Goal: Find specific page/section: Locate a particular part of the current website

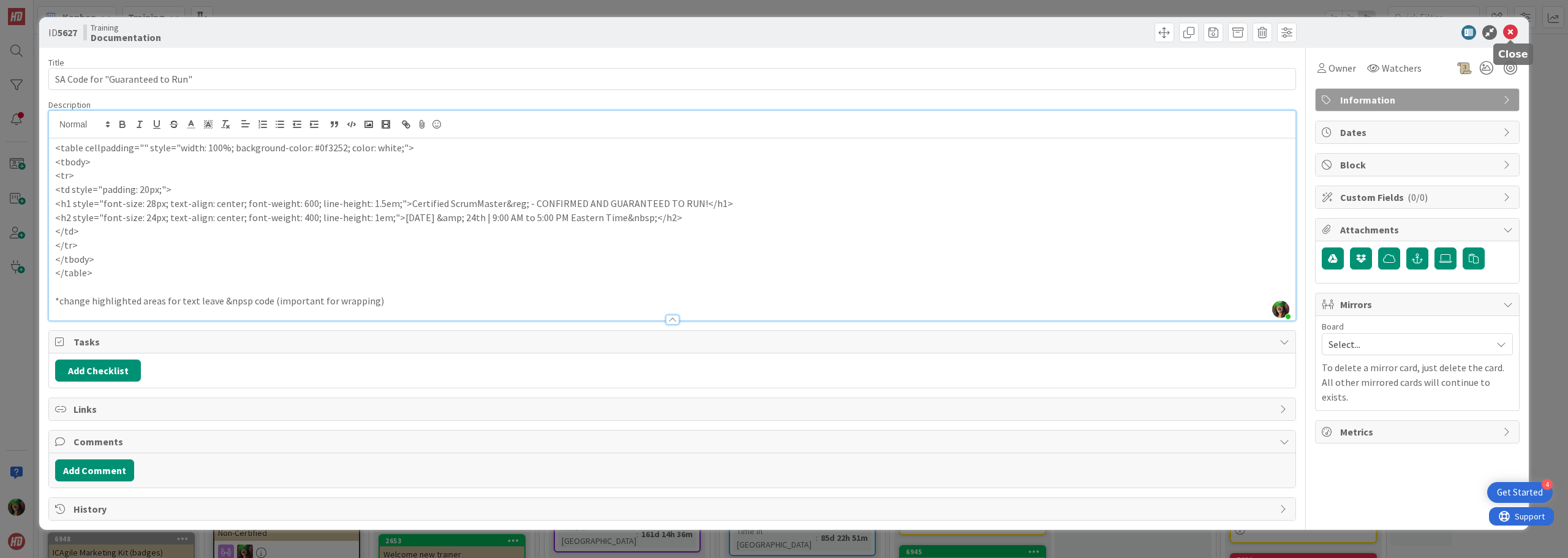
click at [1511, 33] on icon at bounding box center [1511, 32] width 15 height 15
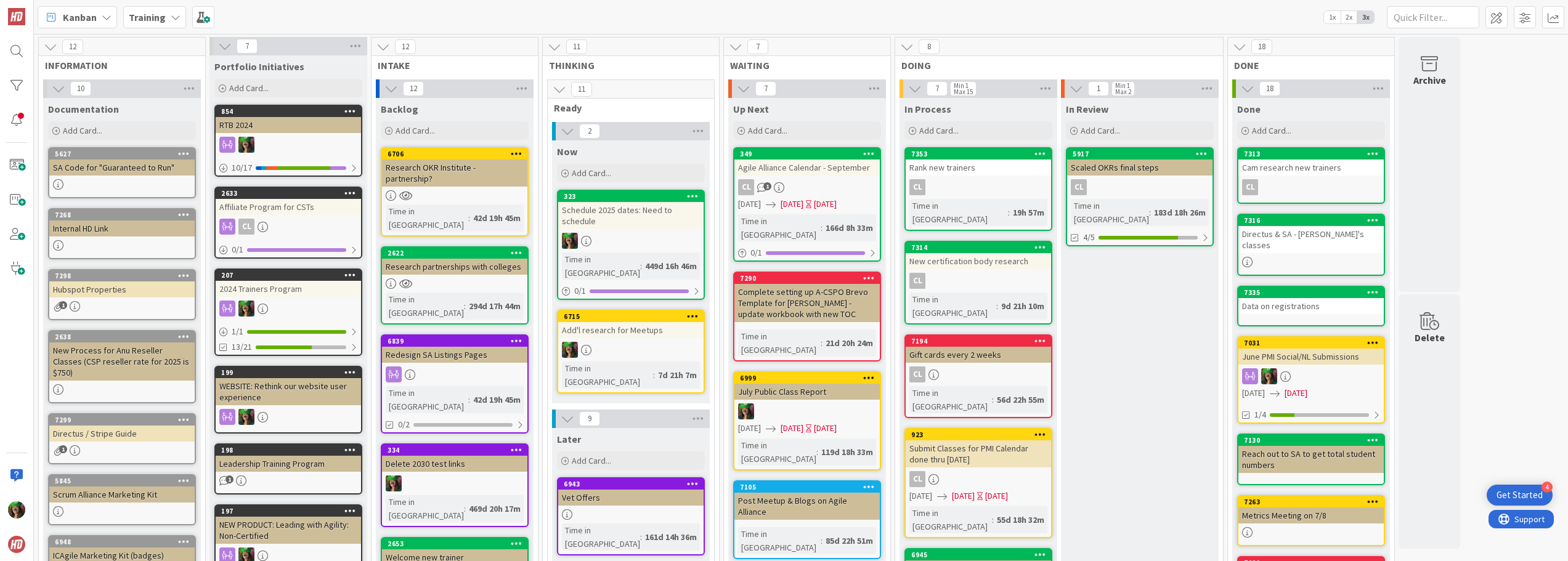
click at [153, 27] on div "Training" at bounding box center [154, 17] width 63 height 22
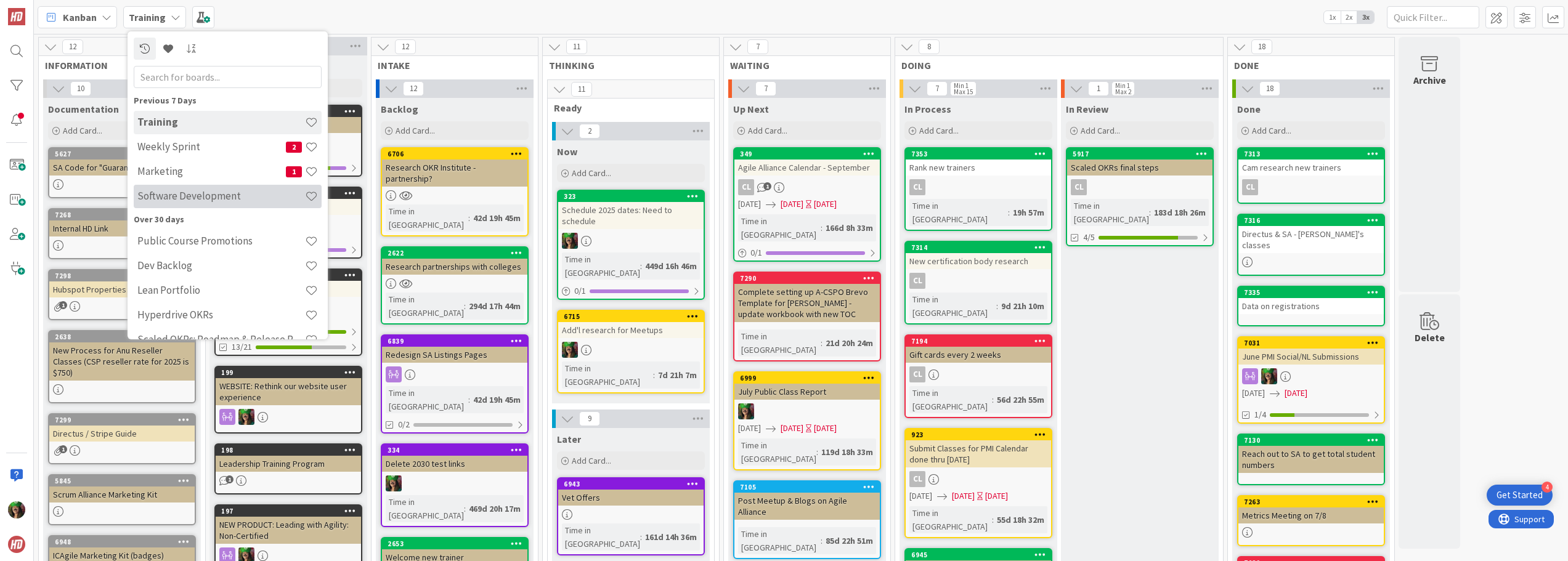
click at [170, 193] on h4 "Software Development" at bounding box center [221, 196] width 168 height 12
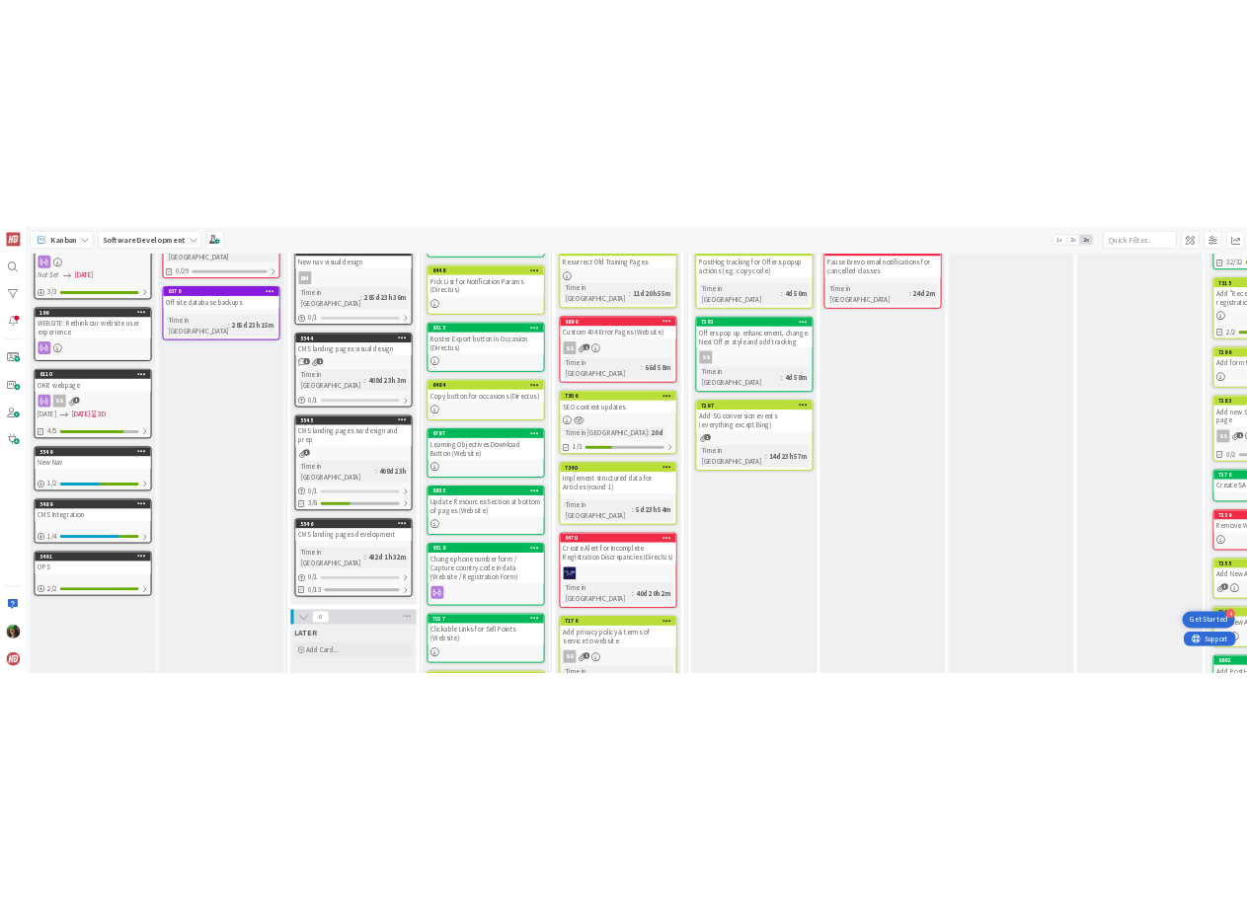
scroll to position [197, 0]
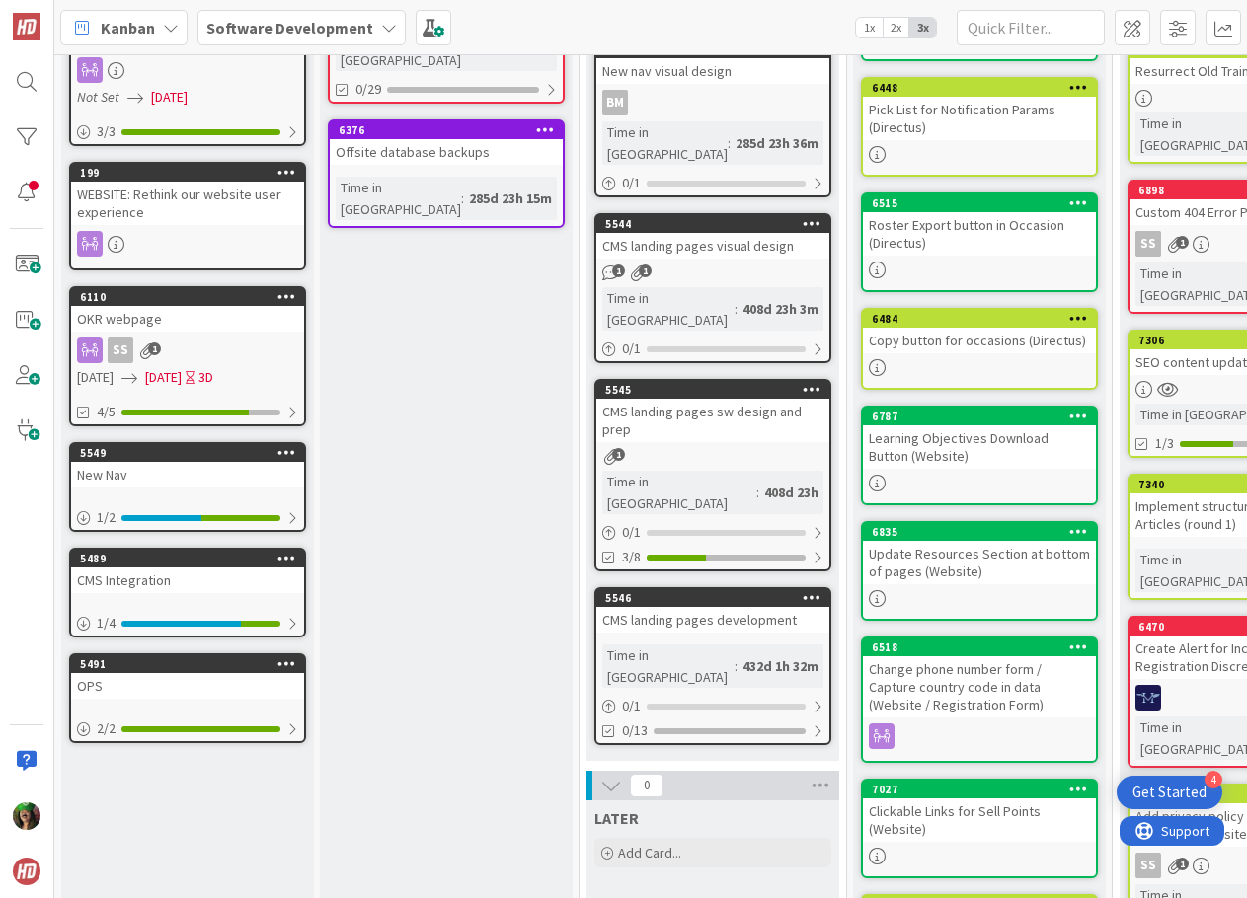
click at [341, 19] on b "Software Development" at bounding box center [289, 28] width 167 height 20
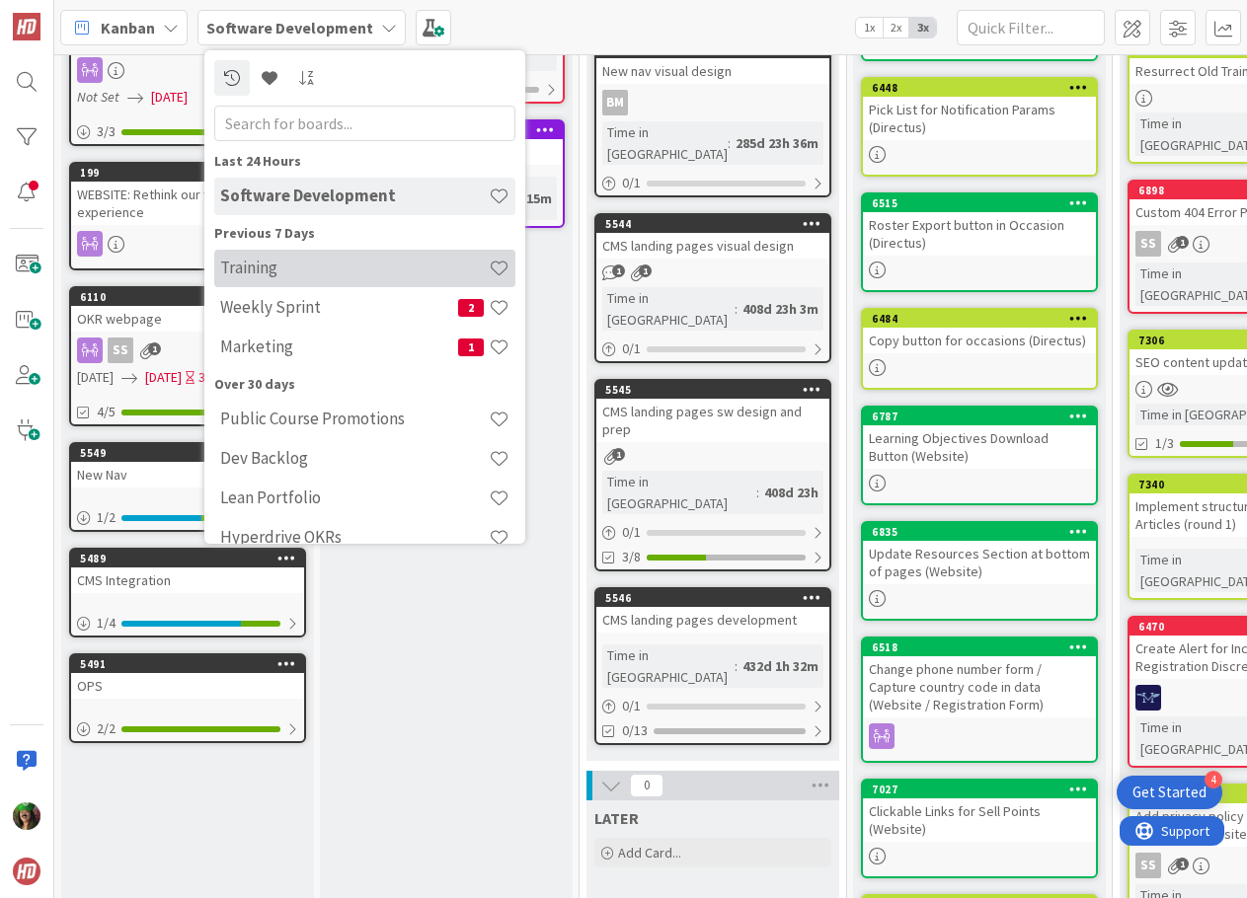
click at [285, 269] on h4 "Training" at bounding box center [354, 268] width 269 height 20
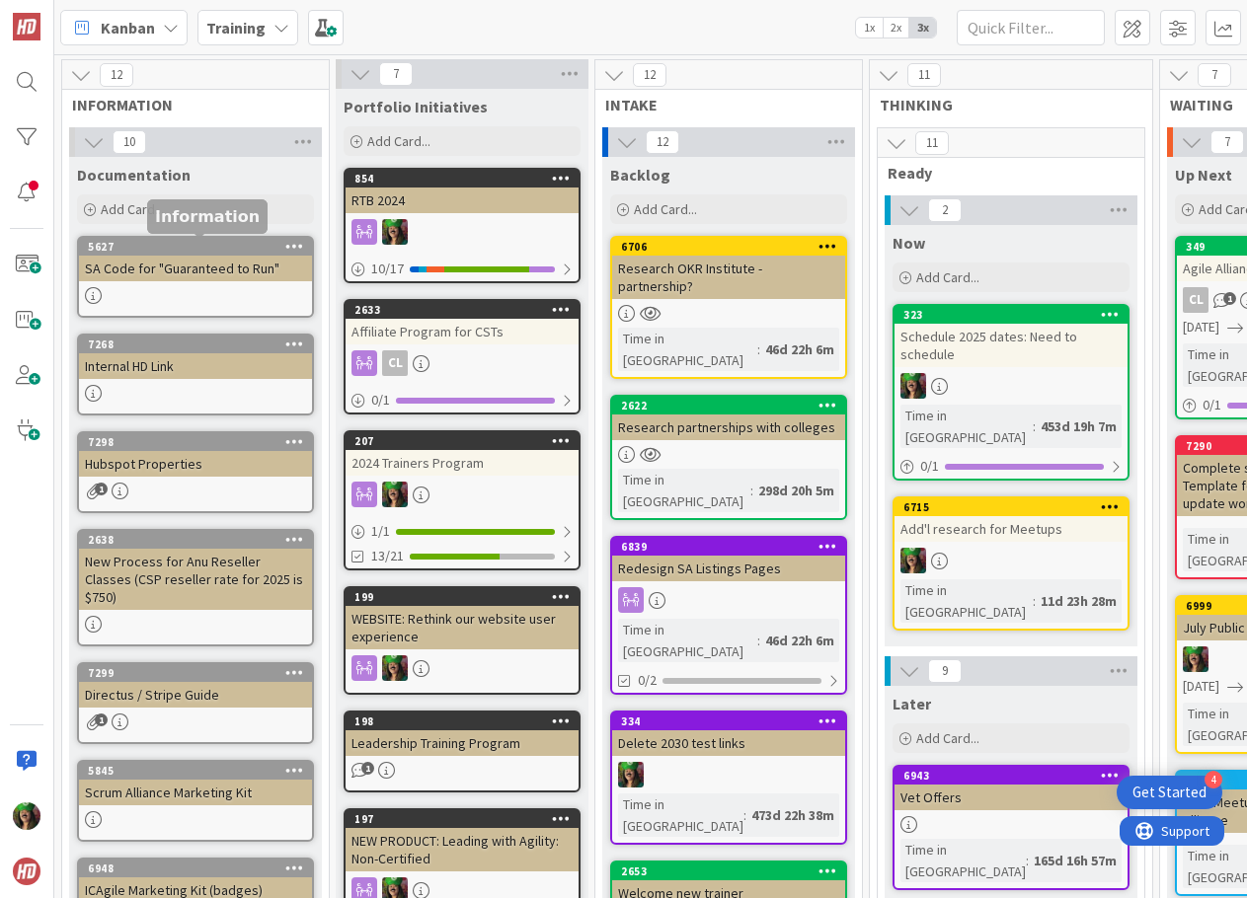
click at [175, 285] on link "5627 SA Code for "Guaranteed to Run"" at bounding box center [195, 277] width 237 height 82
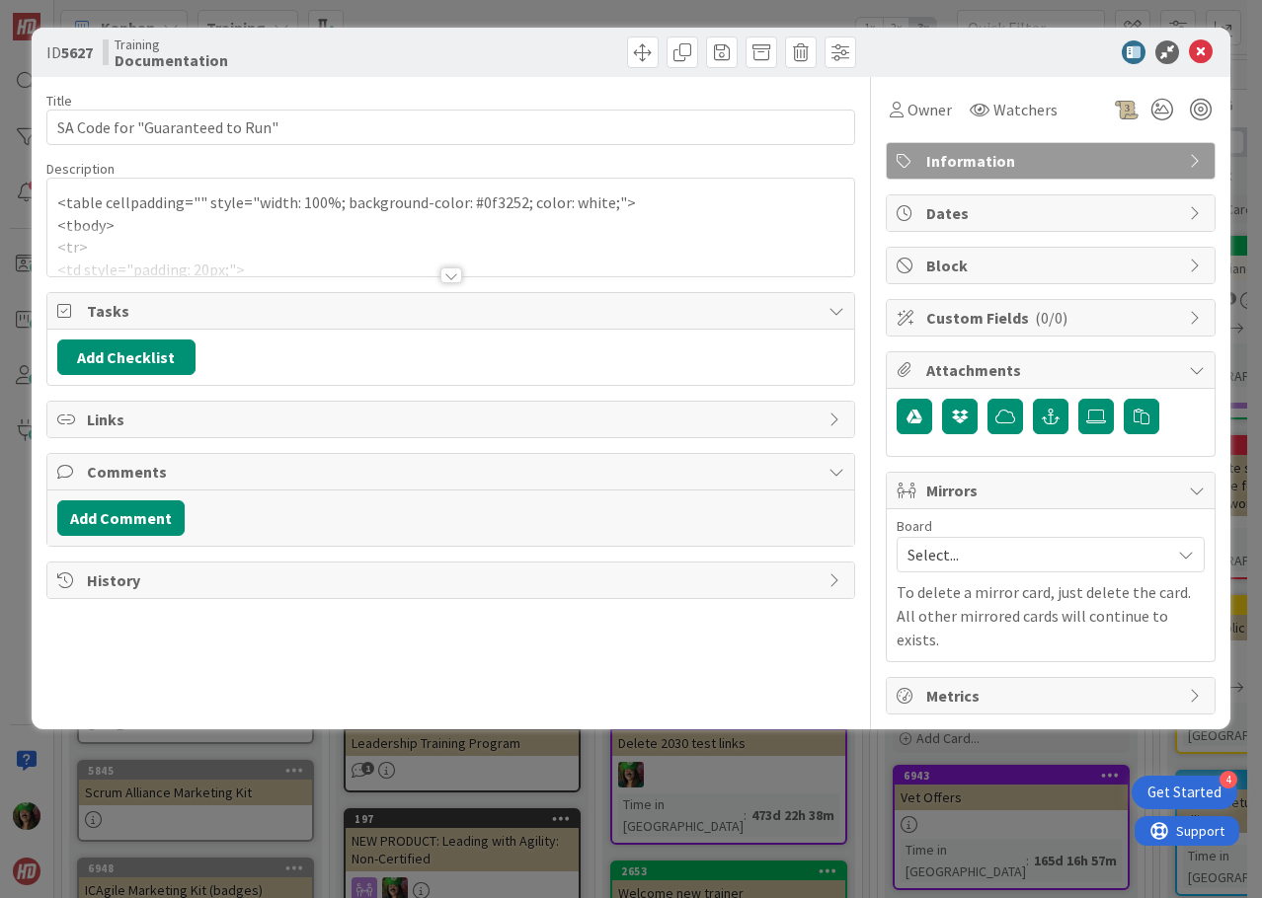
click at [167, 213] on p "<table cellpadding="" style="width: 100%; background-color: #0f3252; color: whi…" at bounding box center [450, 203] width 787 height 23
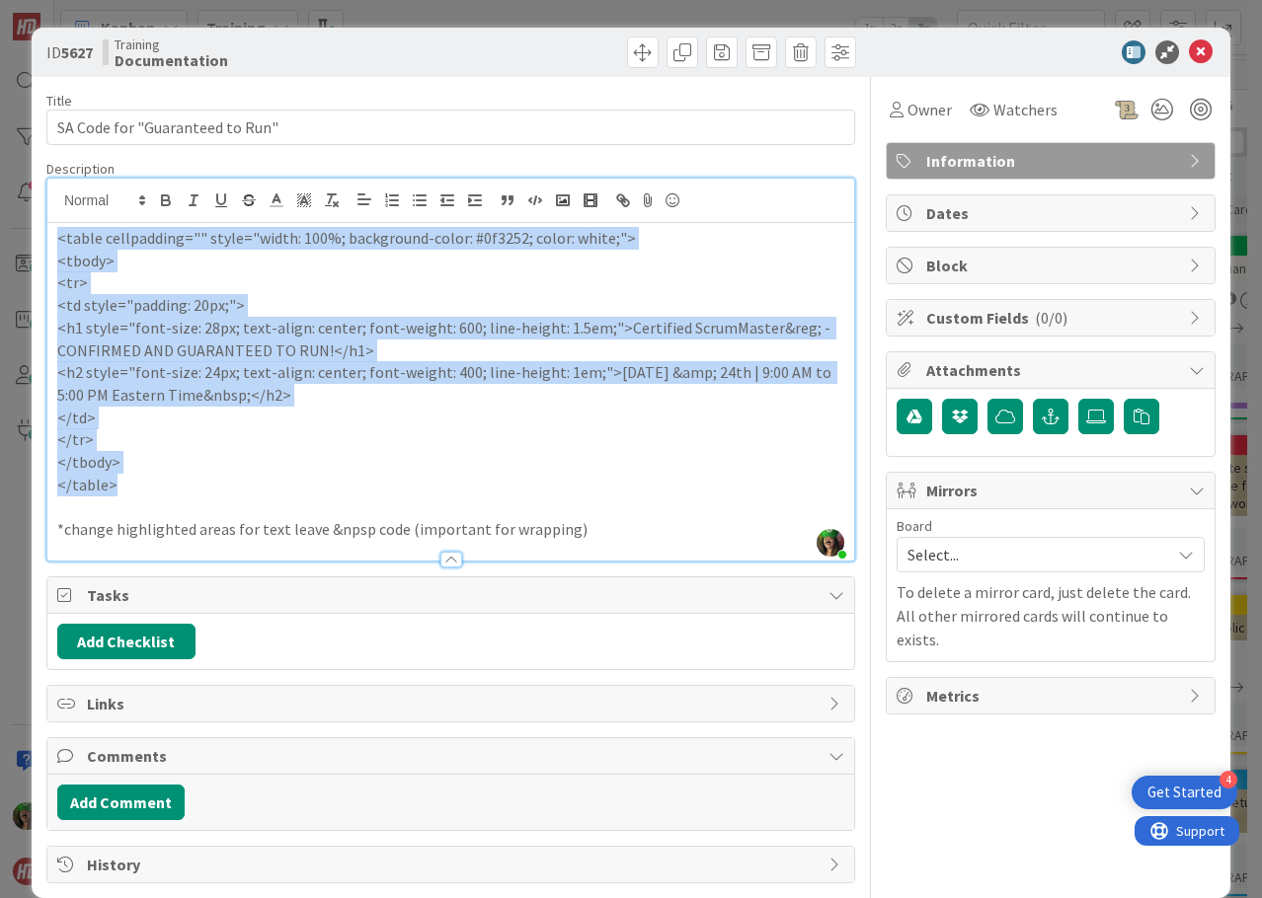
drag, startPoint x: 62, startPoint y: 236, endPoint x: 220, endPoint y: 491, distance: 299.7
click at [220, 491] on div "<table cellpadding="" style="width: 100%; background-color: #0f3252; color: whi…" at bounding box center [450, 392] width 807 height 338
copy div "<table cellpadding="" style="width: 100%; background-color: #0f3252; color: whi…"
